Goal: Information Seeking & Learning: Understand process/instructions

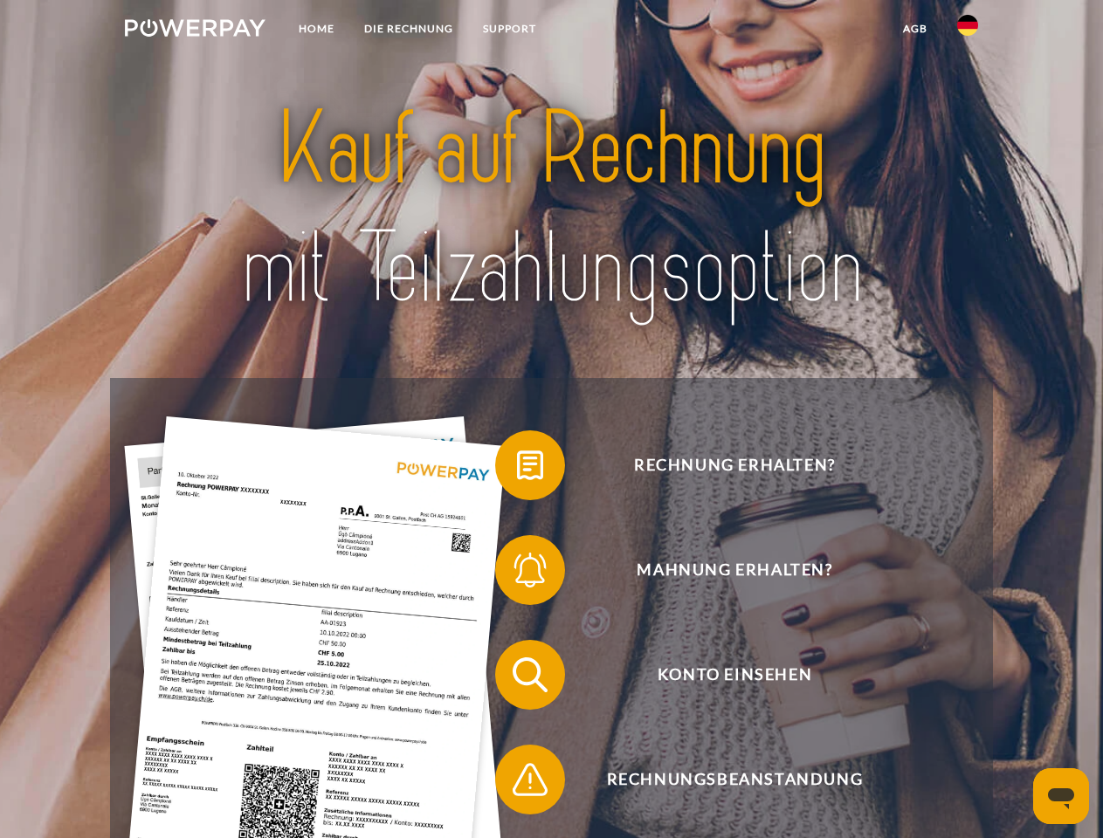
click at [195, 31] on img at bounding box center [195, 27] width 141 height 17
click at [968, 31] on img at bounding box center [967, 25] width 21 height 21
click at [914, 29] on link "agb" at bounding box center [915, 28] width 54 height 31
click at [517, 469] on span at bounding box center [503, 465] width 87 height 87
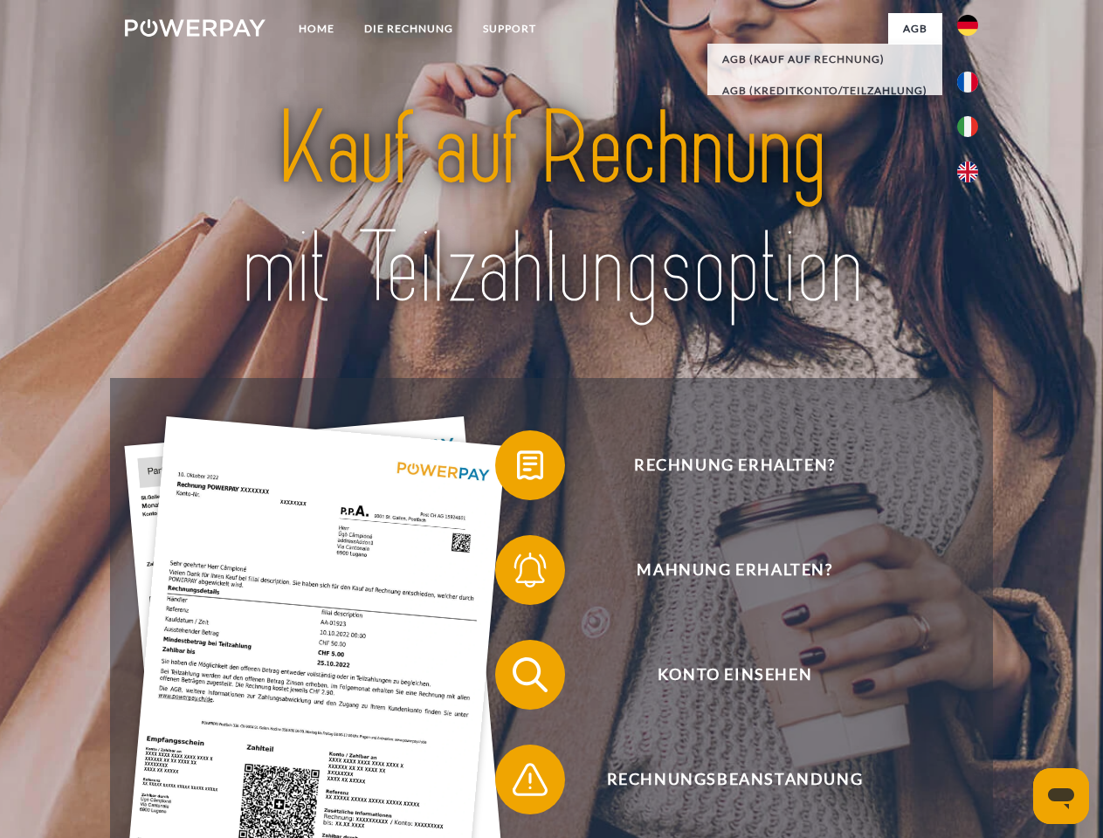
click at [517, 574] on span at bounding box center [503, 570] width 87 height 87
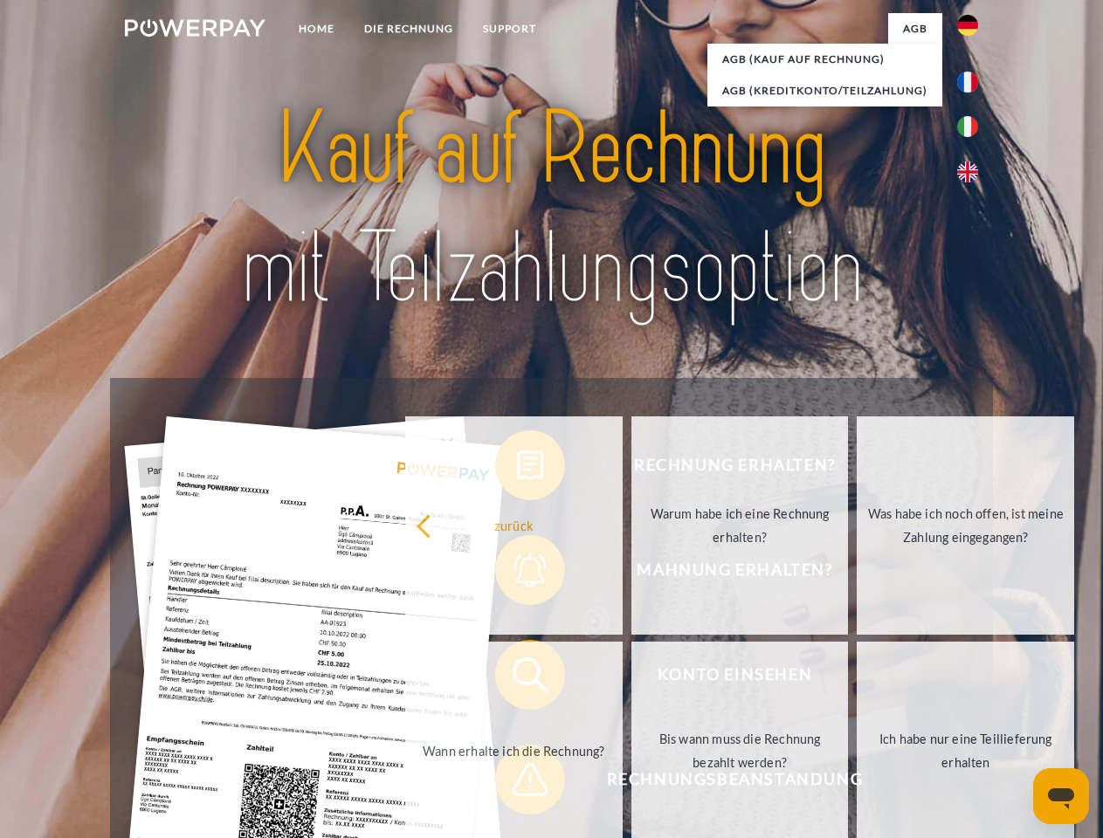
click at [631, 679] on link "Bis wann muss die Rechnung bezahlt werden?" at bounding box center [739, 751] width 217 height 218
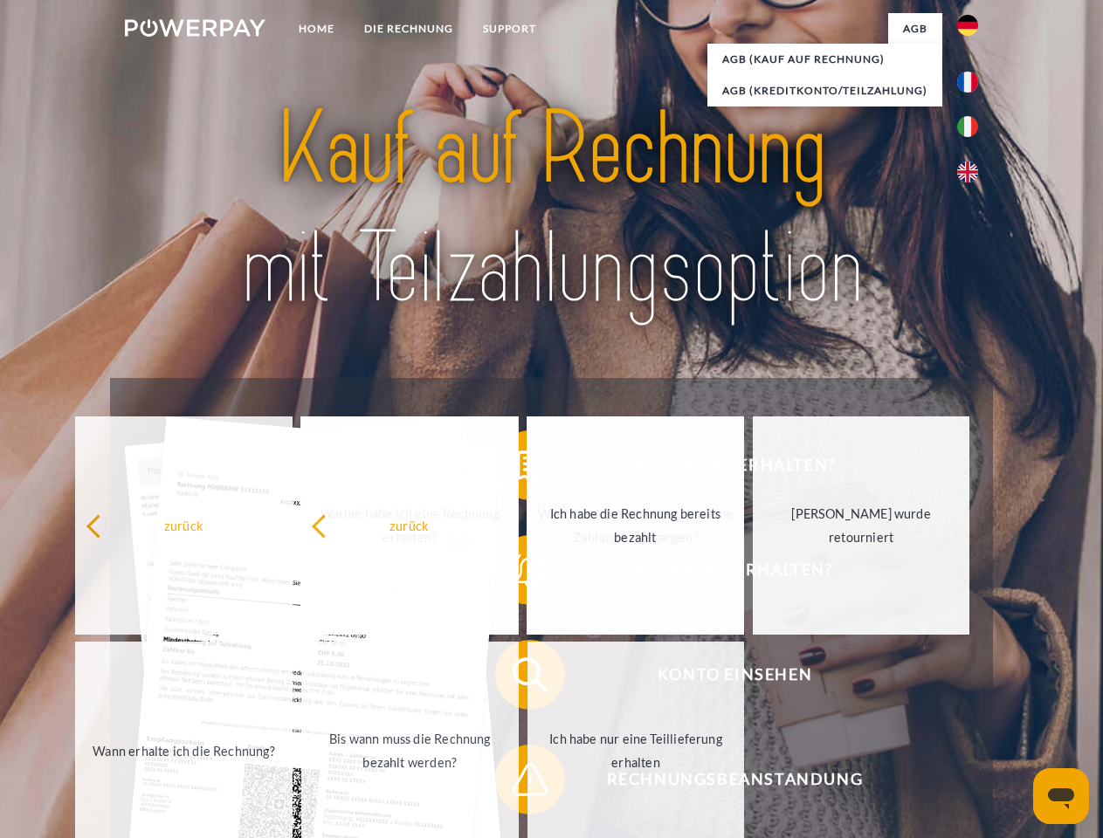
click at [517, 783] on span at bounding box center [503, 779] width 87 height 87
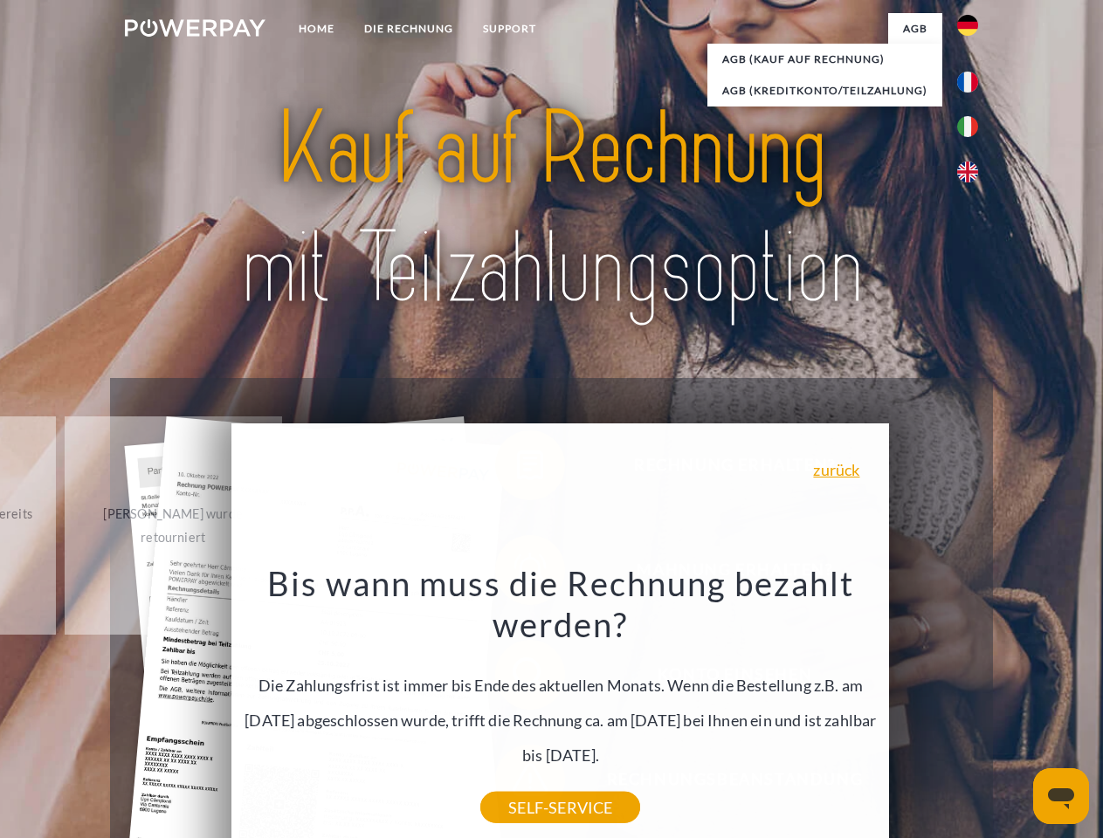
click at [1061, 796] on icon "Messaging-Fenster öffnen" at bounding box center [1061, 799] width 26 height 21
